Goal: Task Accomplishment & Management: Use online tool/utility

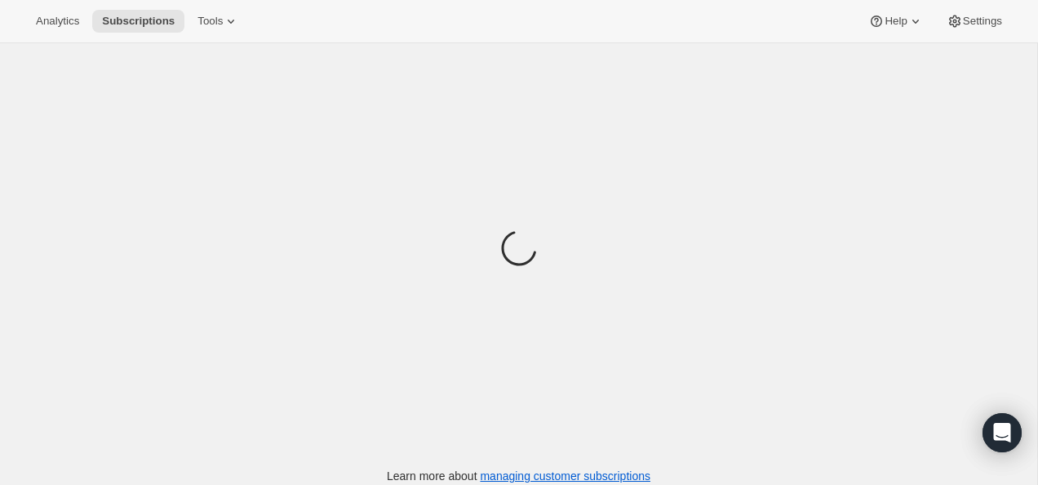
scroll to position [70, 0]
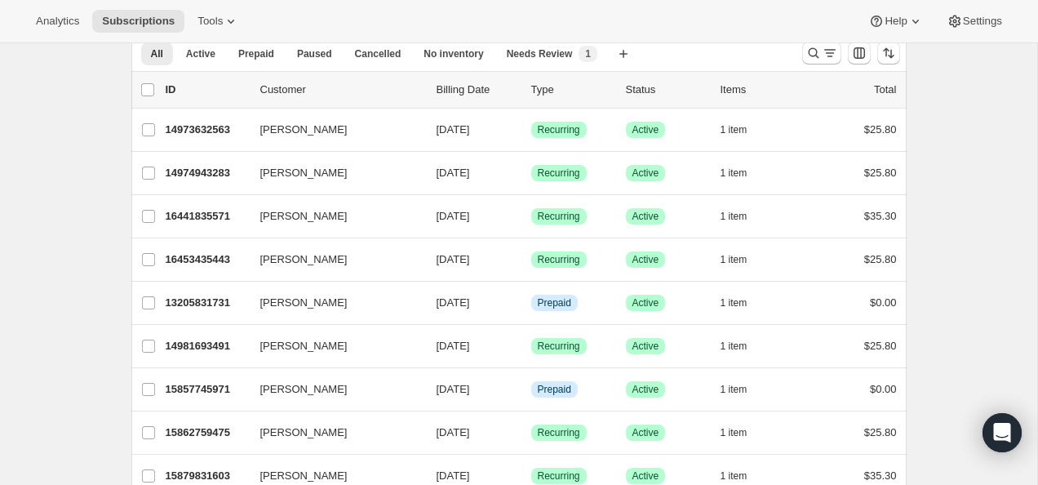
click at [219, 35] on div "Analytics Subscriptions Tools Help Settings" at bounding box center [519, 21] width 1038 height 43
click at [223, 23] on span "Tools" at bounding box center [209, 21] width 25 height 13
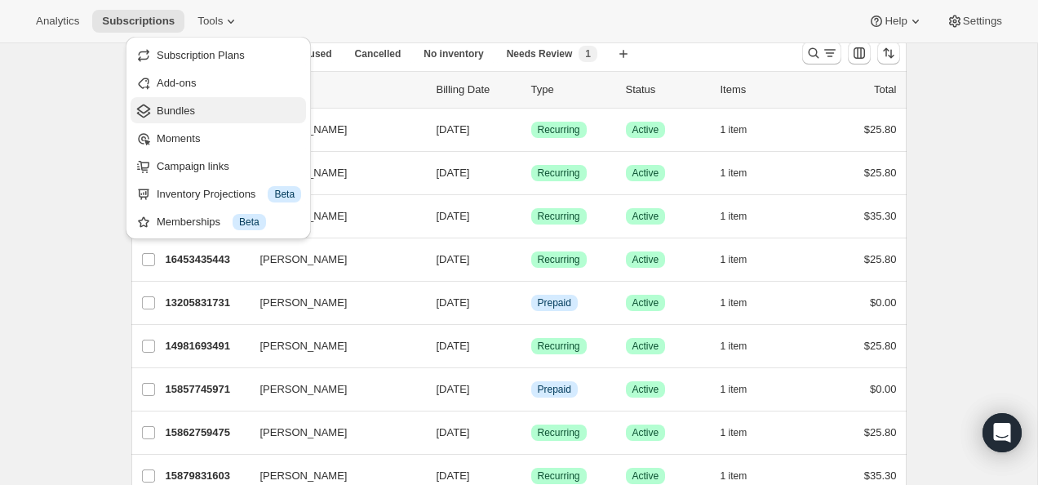
click at [222, 104] on span "Bundles" at bounding box center [229, 111] width 144 height 16
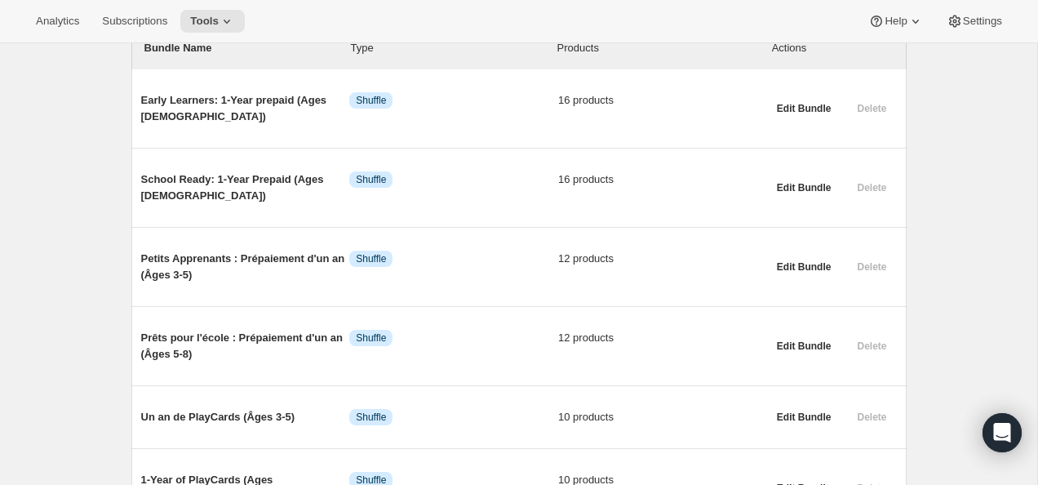
scroll to position [200, 0]
